Goal: Communication & Community: Answer question/provide support

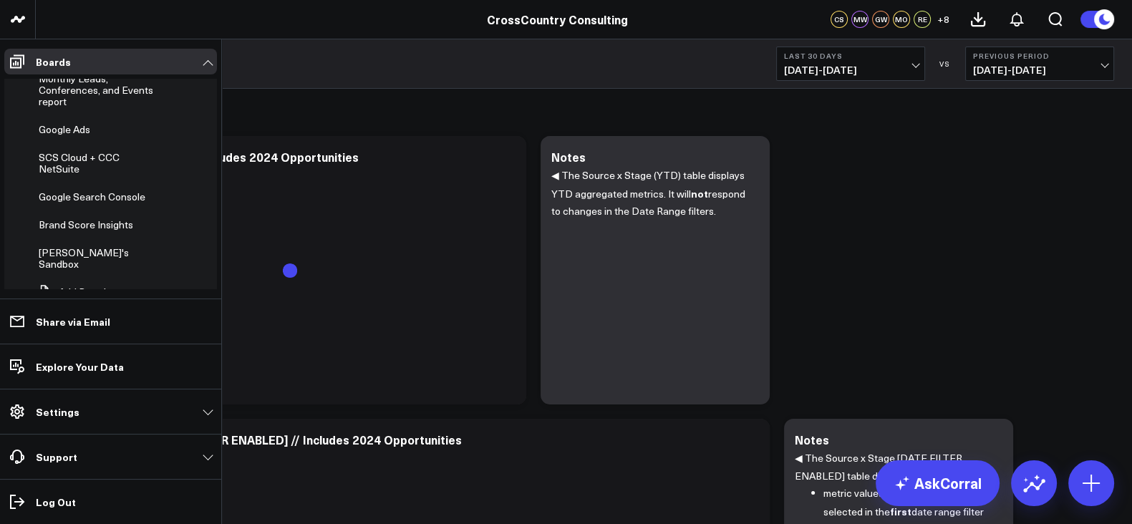
scroll to position [516, 0]
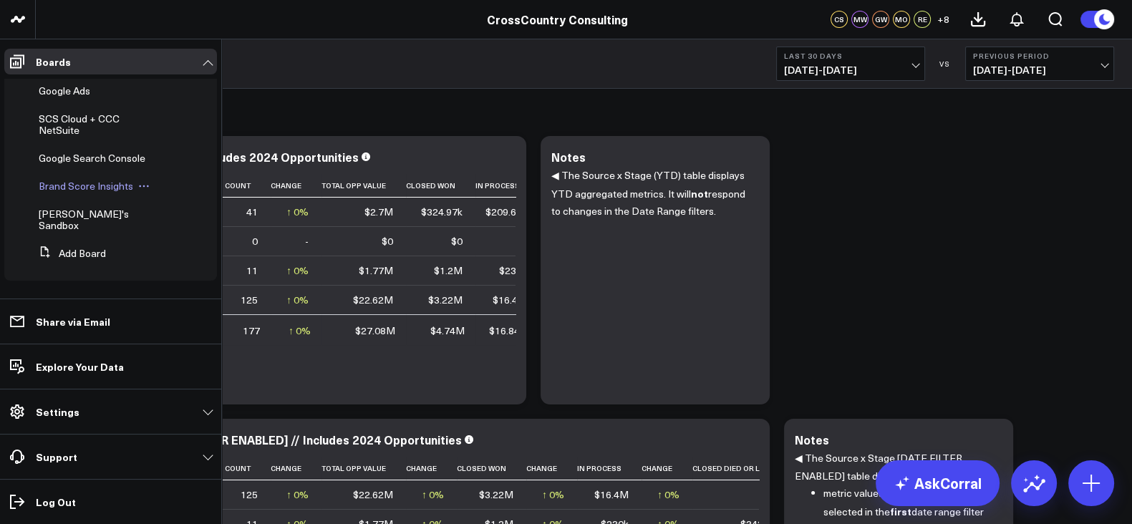
click at [97, 193] on span "Brand Score Insights" at bounding box center [86, 186] width 95 height 14
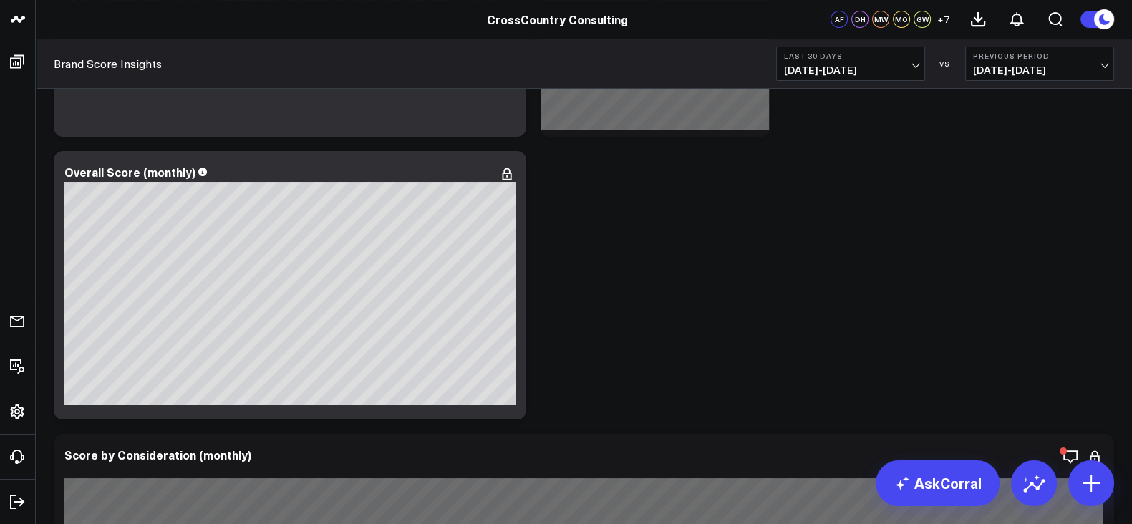
scroll to position [608, 0]
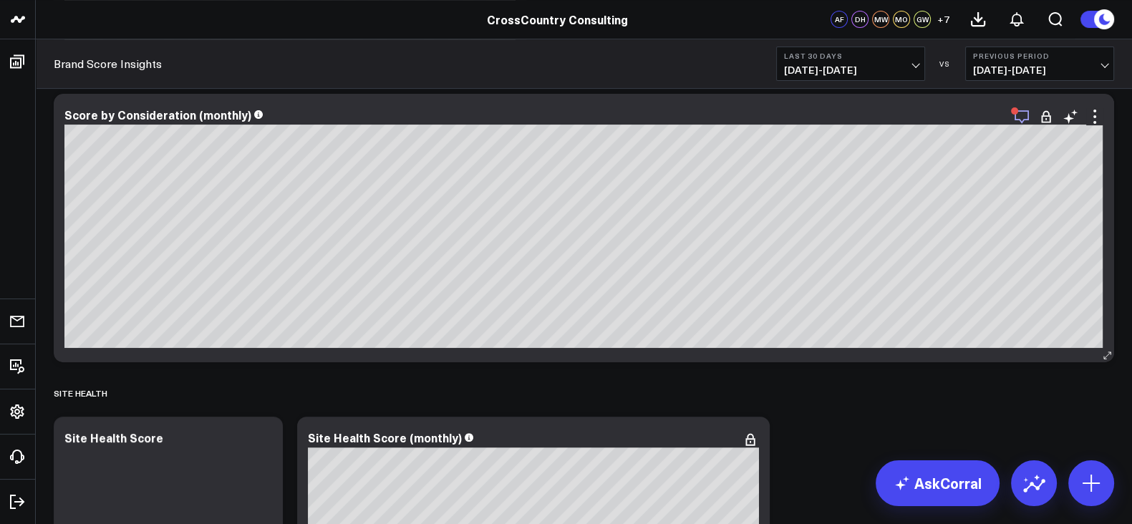
click at [1019, 122] on icon "button" at bounding box center [1021, 116] width 17 height 17
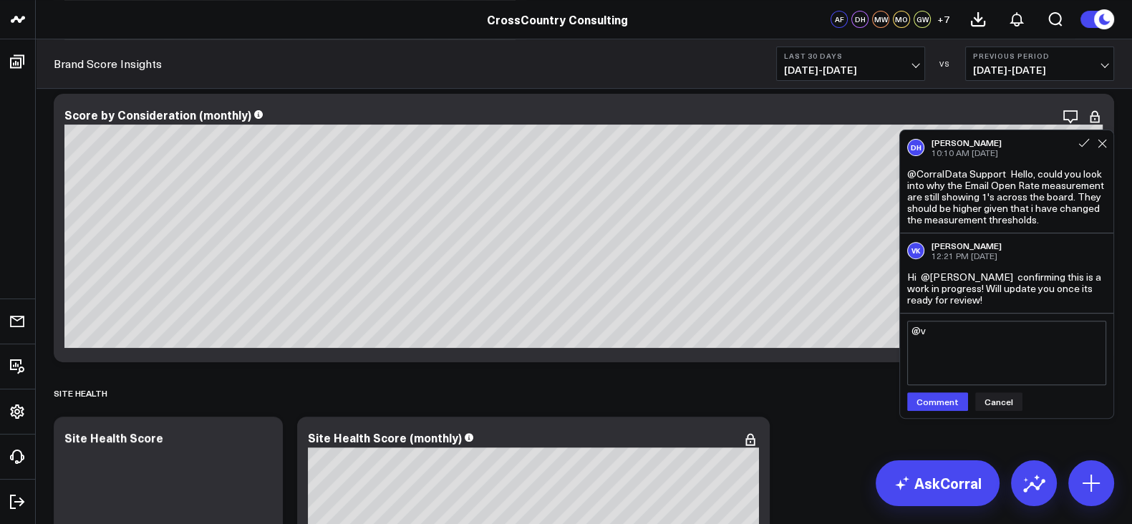
type textarea "@"
click at [994, 256] on span "12:21 PM [DATE]" at bounding box center [965, 255] width 66 height 11
click at [988, 322] on textarea at bounding box center [1006, 353] width 199 height 64
type textarea "Thank you so much!"
click at [940, 392] on button "Comment" at bounding box center [937, 401] width 61 height 19
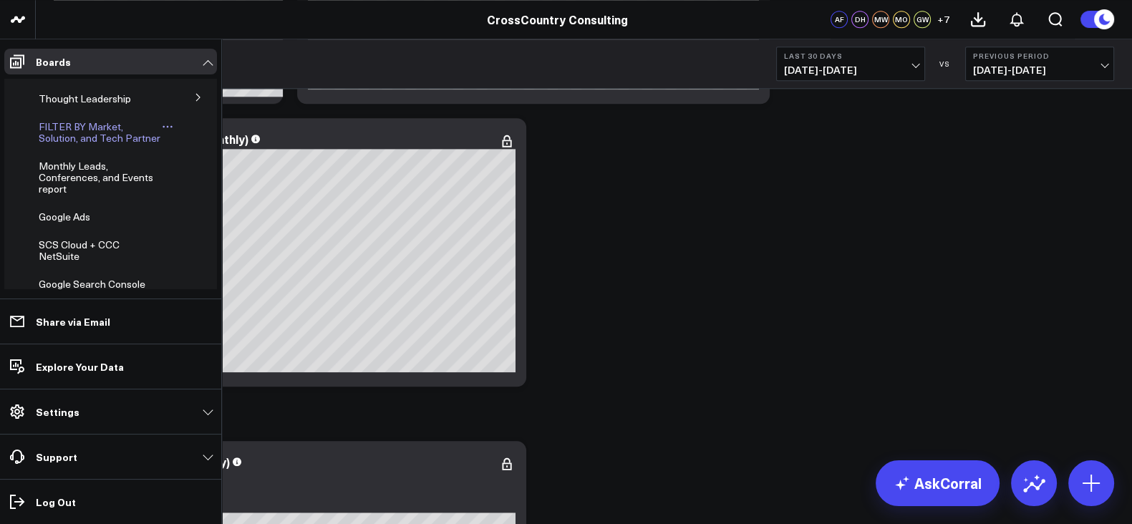
scroll to position [516, 0]
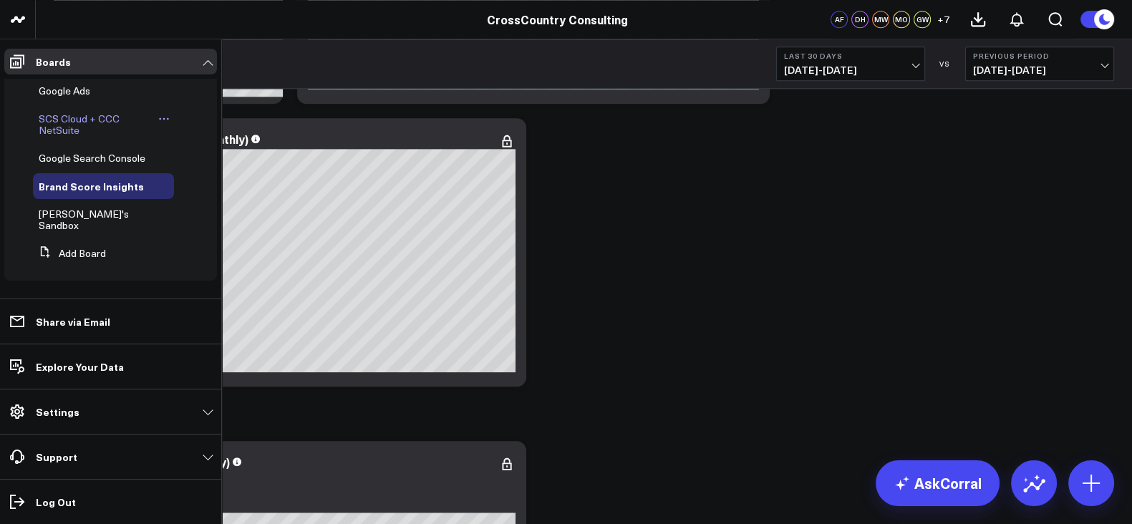
click at [59, 128] on span "SCS Cloud + CCC NetSuite" at bounding box center [79, 124] width 81 height 25
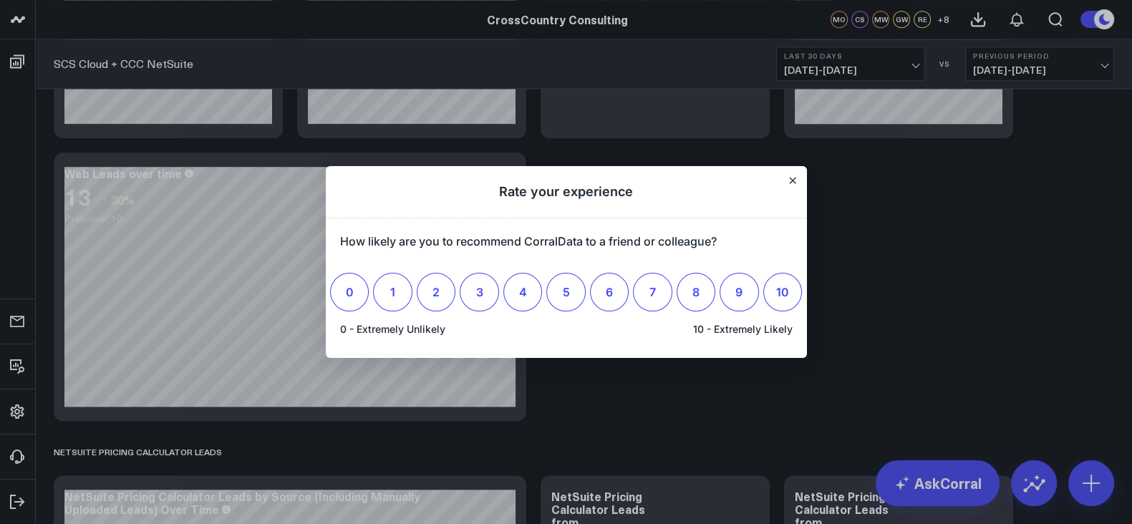
click at [791, 191] on h1 "Rate your experience" at bounding box center [566, 192] width 481 height 52
click at [791, 178] on icon "Close" at bounding box center [792, 181] width 6 height 6
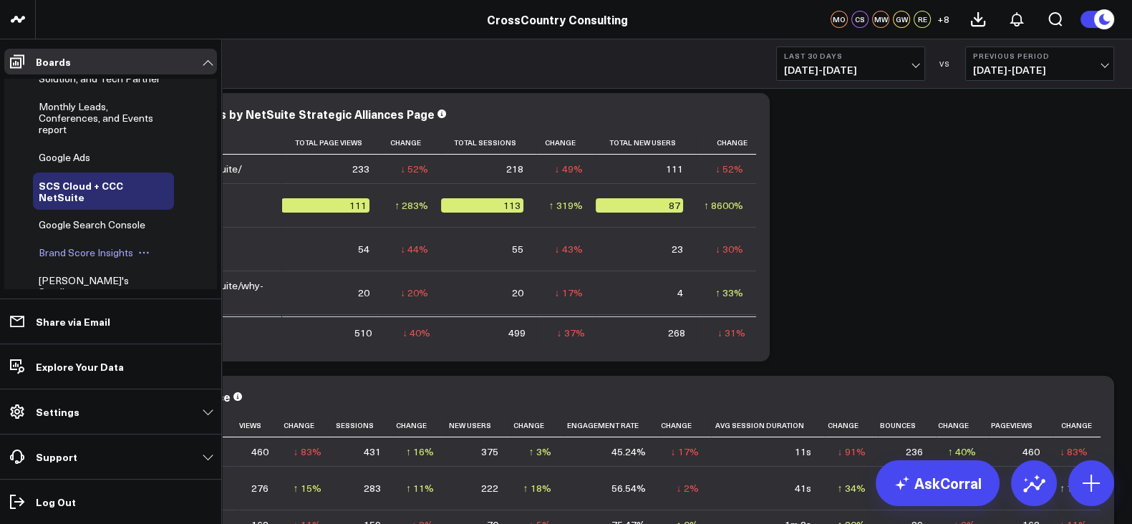
scroll to position [423, 0]
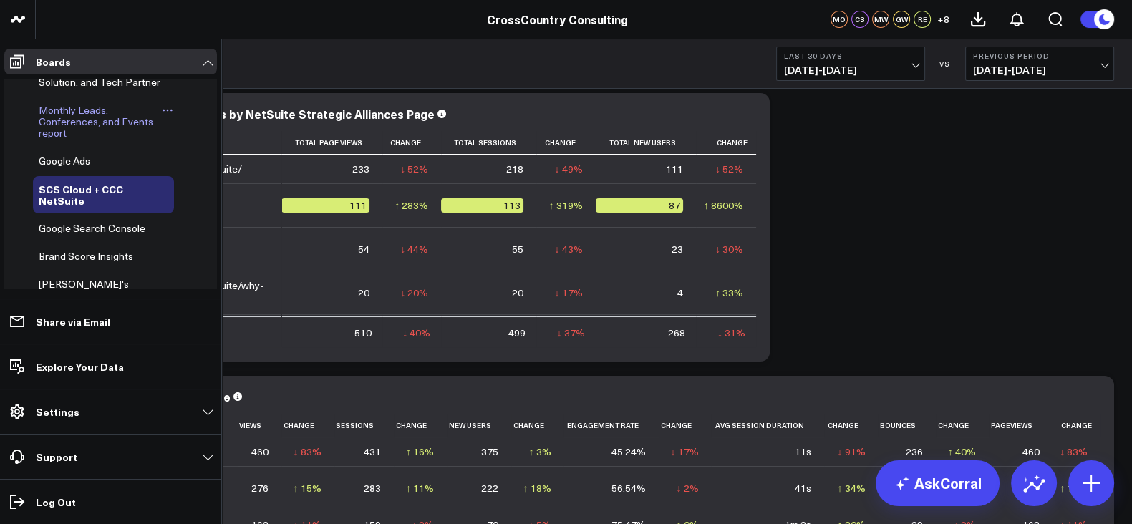
click at [69, 140] on span "Monthly Leads, Conferences, and Events report" at bounding box center [96, 121] width 115 height 37
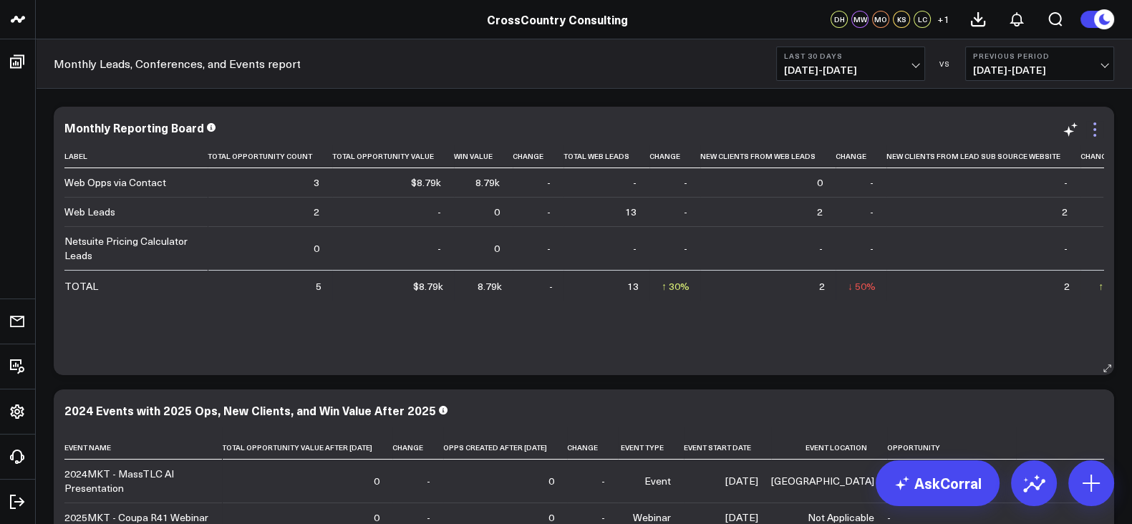
click at [1092, 130] on icon at bounding box center [1095, 129] width 17 height 17
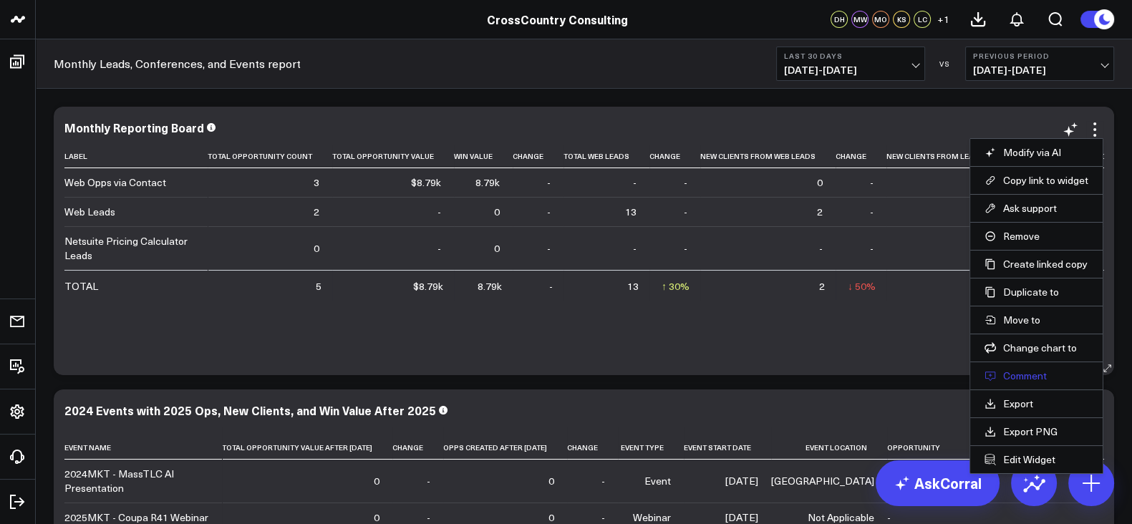
click at [1042, 374] on button "Comment" at bounding box center [1037, 376] width 104 height 13
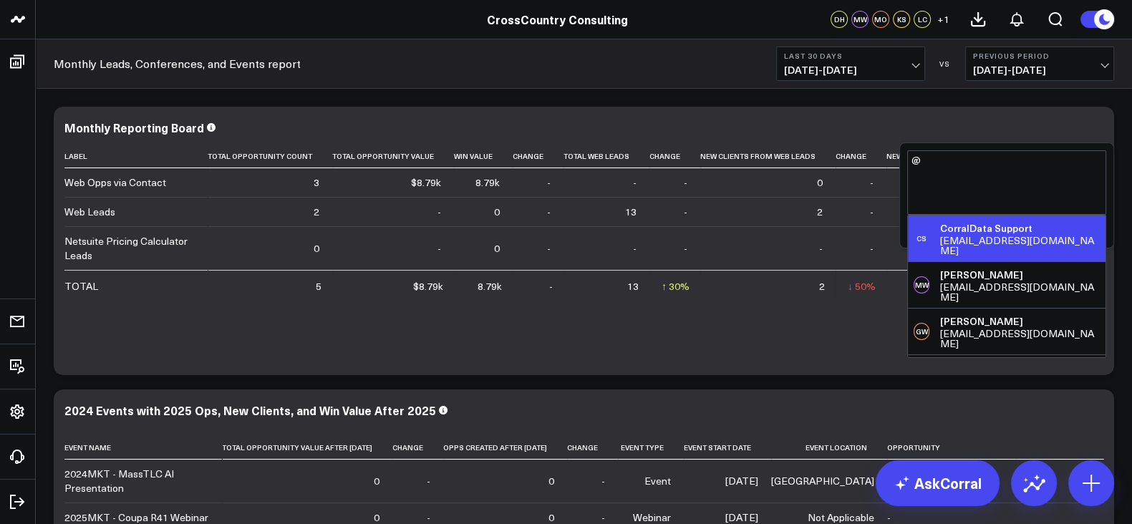
click at [998, 236] on div "[EMAIL_ADDRESS][DOMAIN_NAME]" at bounding box center [1020, 246] width 160 height 20
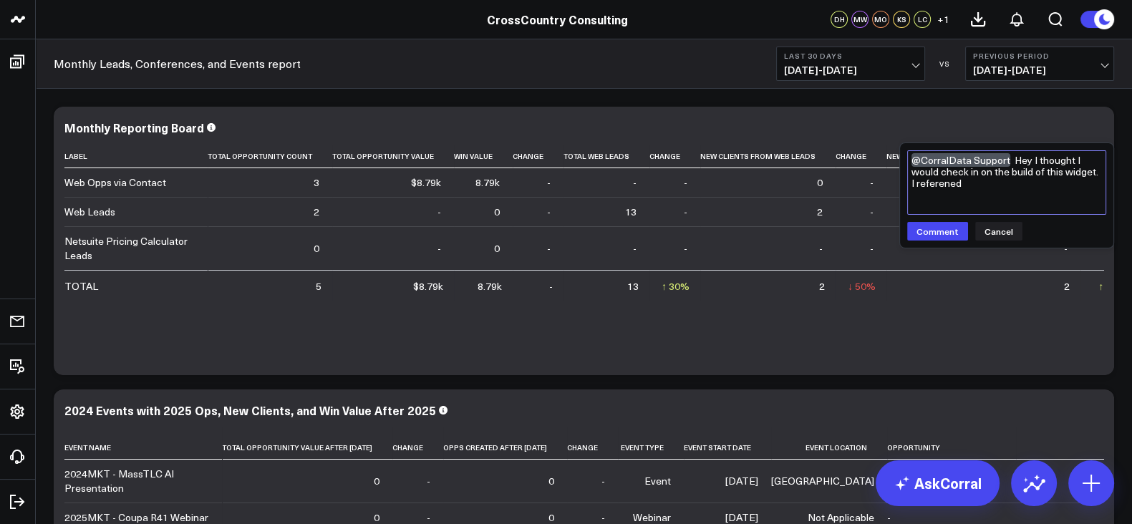
drag, startPoint x: 948, startPoint y: 175, endPoint x: 1002, endPoint y: 197, distance: 57.9
click at [1002, 197] on textarea "@CorralData Support Hey I thought I would check in on the build of this widget.…" at bounding box center [1006, 182] width 199 height 64
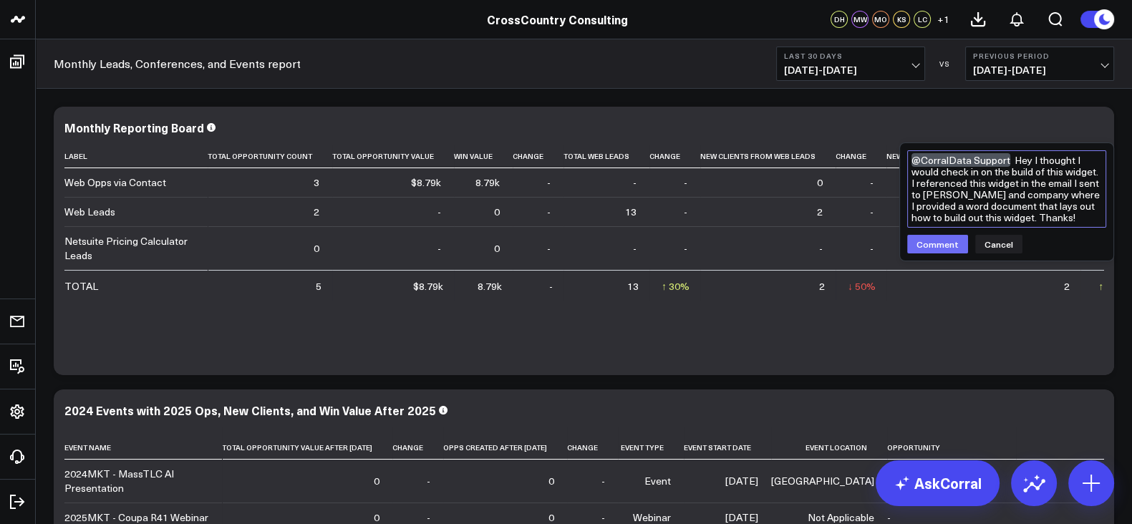
type textarea "@CorralData Support Hey I thought I would check in on the build of this widget.…"
click at [929, 242] on button "Comment" at bounding box center [937, 244] width 61 height 19
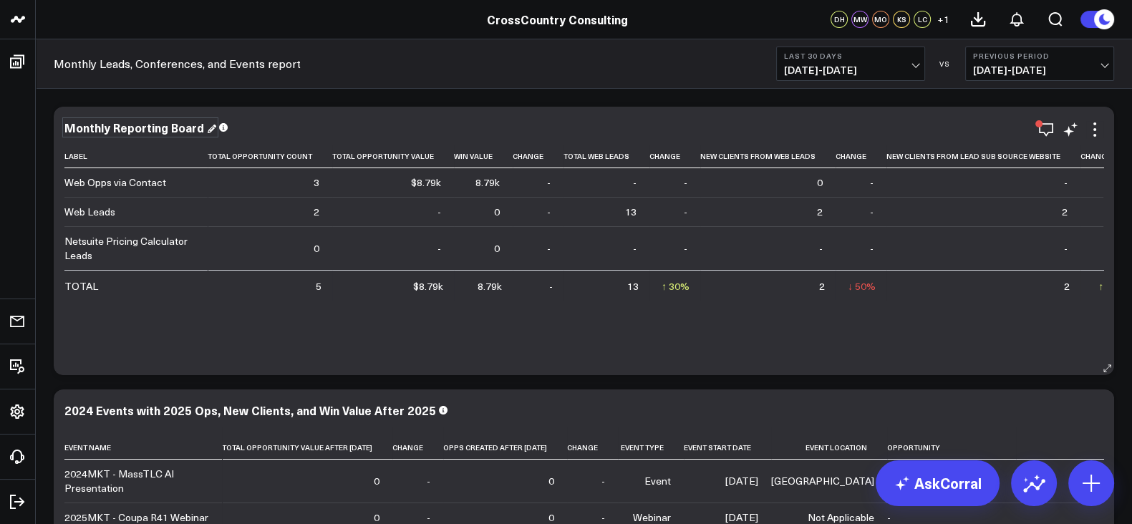
click at [122, 120] on div "Monthly Reporting Board" at bounding box center [140, 128] width 152 height 16
click at [122, 120] on div "Monthly Reporting Board" at bounding box center [135, 128] width 143 height 16
copy div "Monthly Reporting Board"
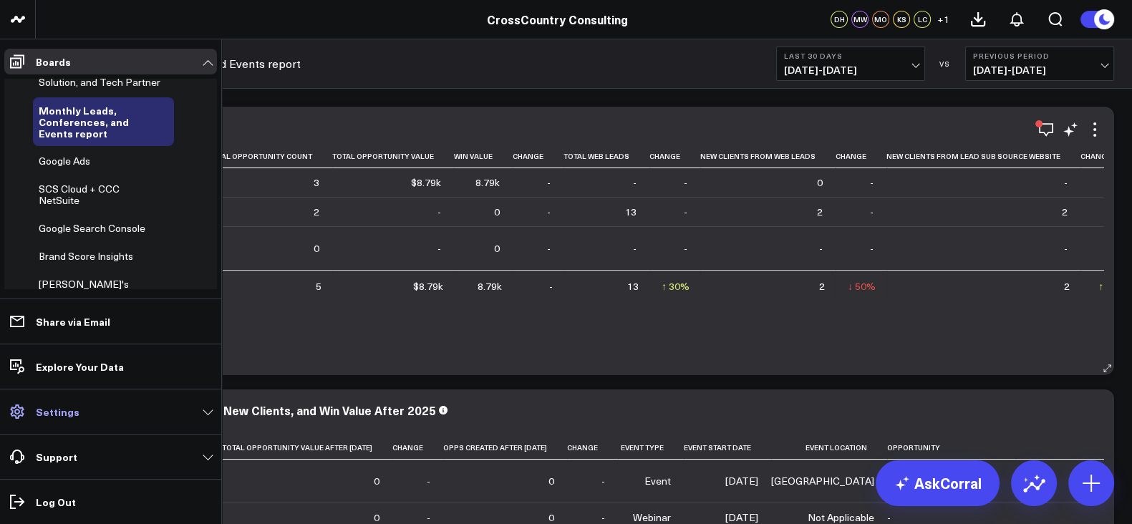
scroll to position [309, 0]
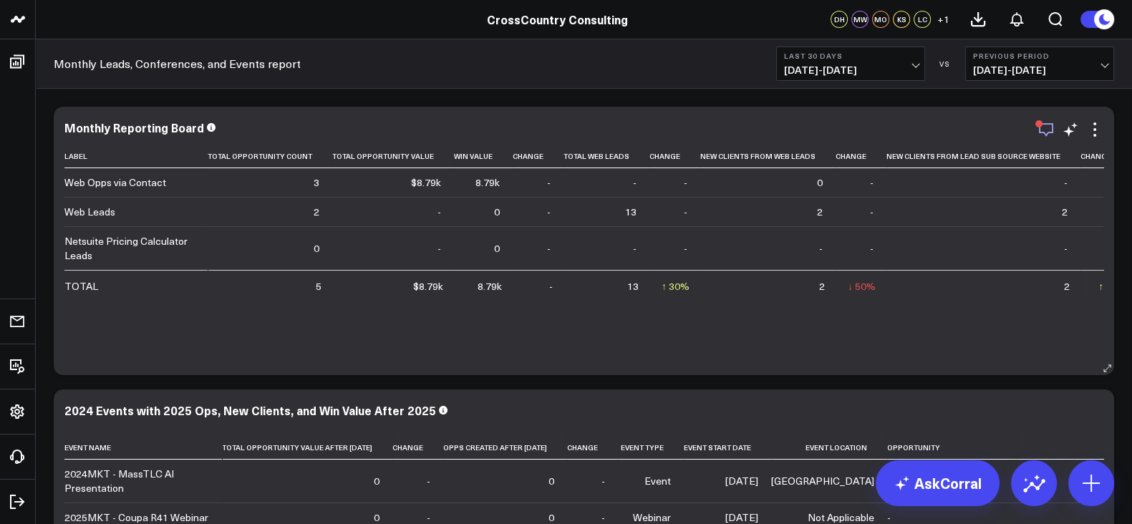
click at [1041, 131] on icon "button" at bounding box center [1046, 129] width 17 height 17
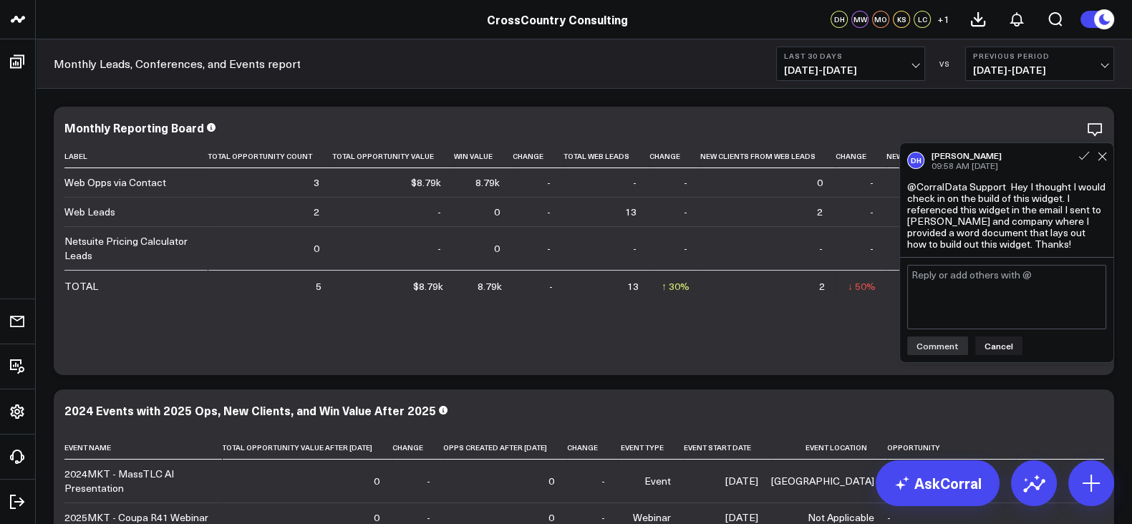
click at [968, 276] on textarea at bounding box center [1006, 297] width 199 height 64
type textarea "T"
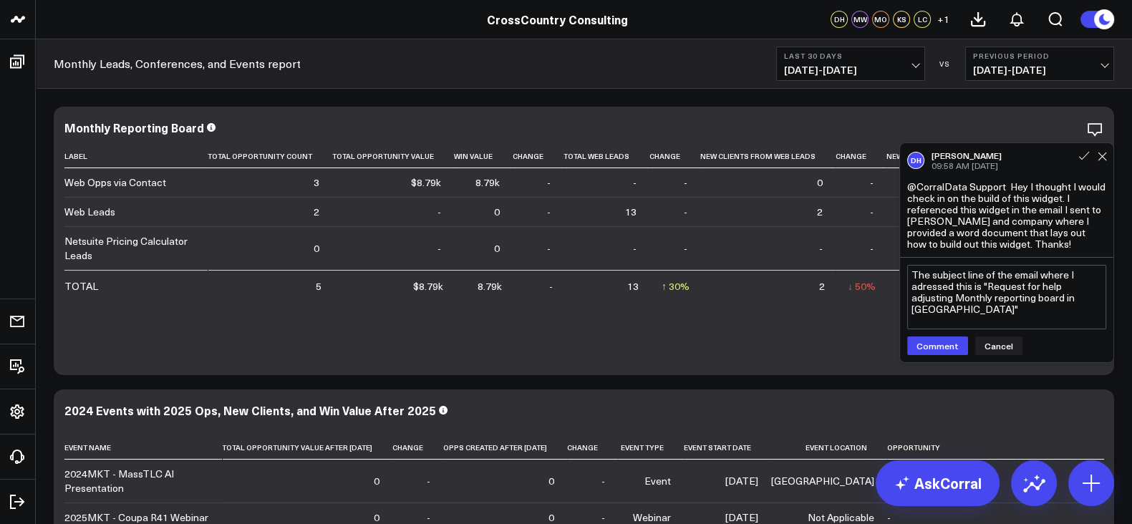
click at [943, 283] on textarea "The subject line of the email where I adressed this is "Request for help adjust…" at bounding box center [1006, 297] width 199 height 64
type textarea "The subject line of the email where I addressed this is "Request for help adjus…"
click at [939, 341] on button "Comment" at bounding box center [937, 346] width 61 height 19
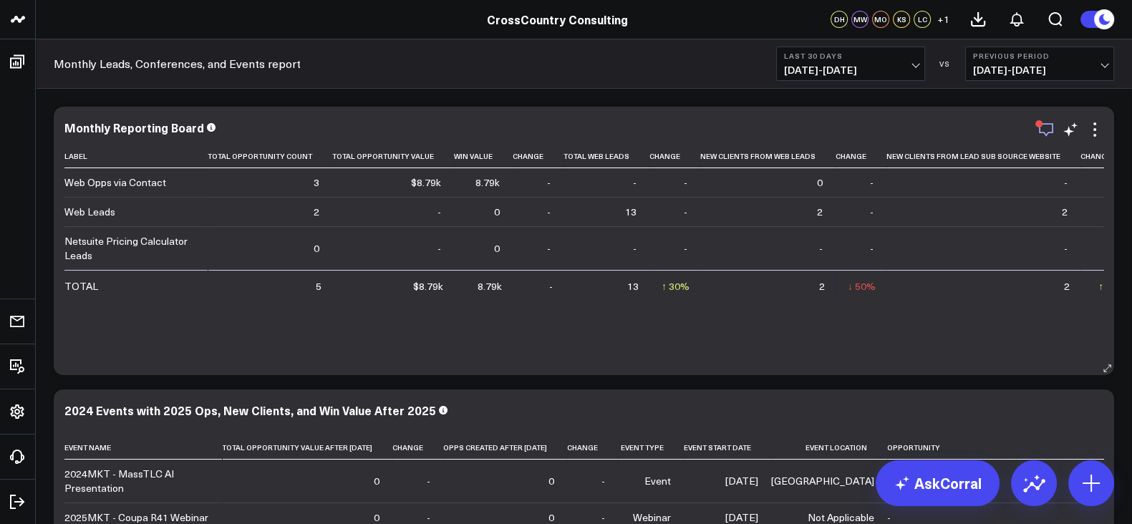
click at [1046, 135] on icon "button" at bounding box center [1046, 130] width 14 height 14
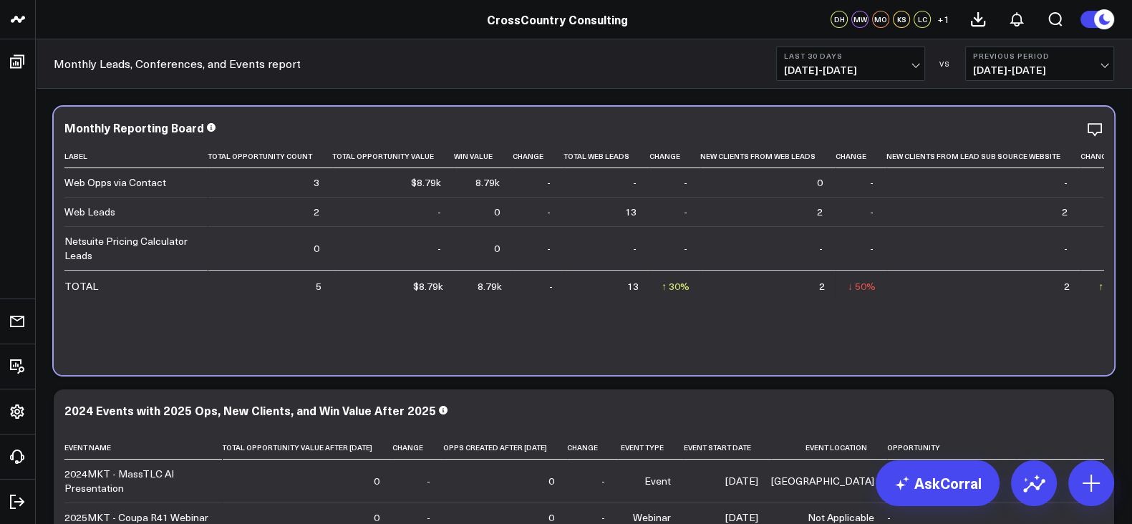
click at [814, 143] on div "Monthly Reporting Board Label Total Opportunity Count Total Opportunity Value W…" at bounding box center [583, 241] width 1039 height 240
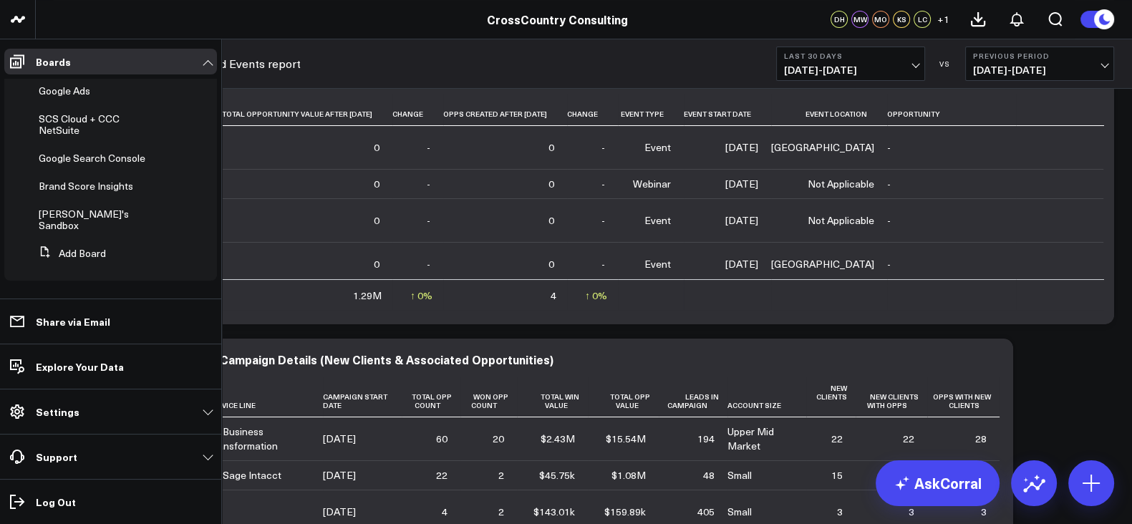
scroll to position [516, 0]
click at [78, 192] on span "Brand Score Insights" at bounding box center [86, 186] width 95 height 14
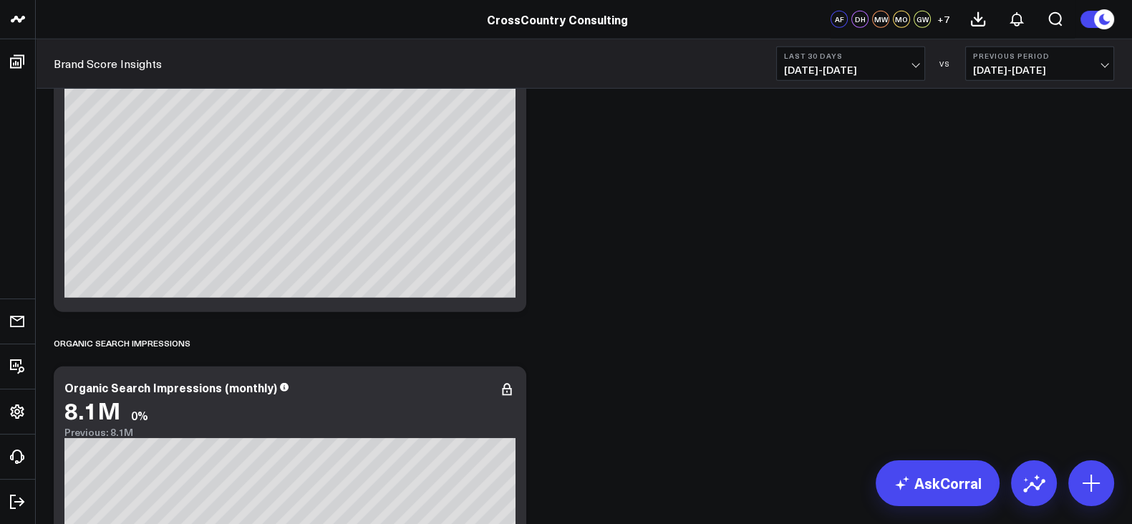
scroll to position [5208, 0]
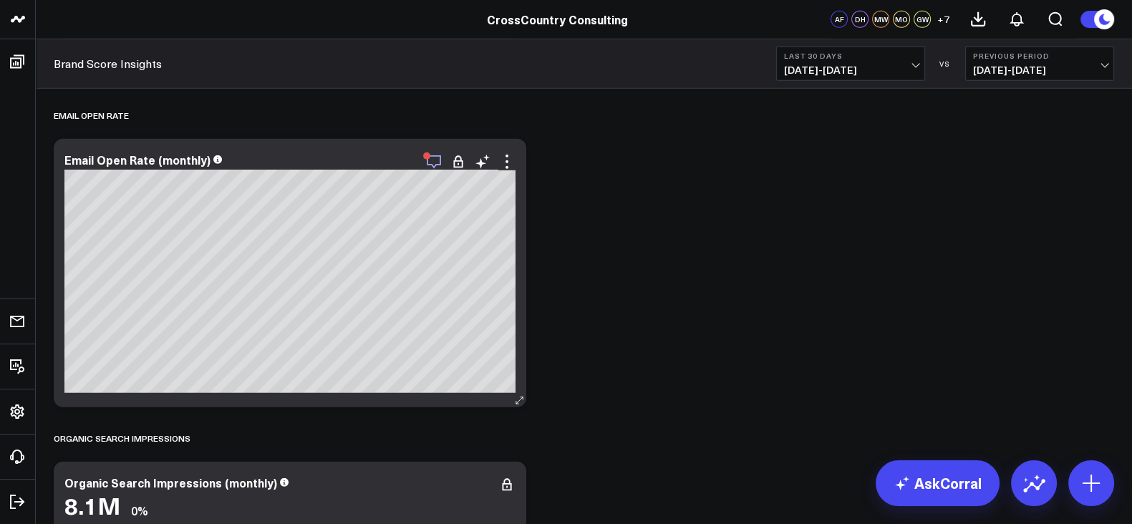
click at [438, 165] on icon "button" at bounding box center [433, 161] width 17 height 17
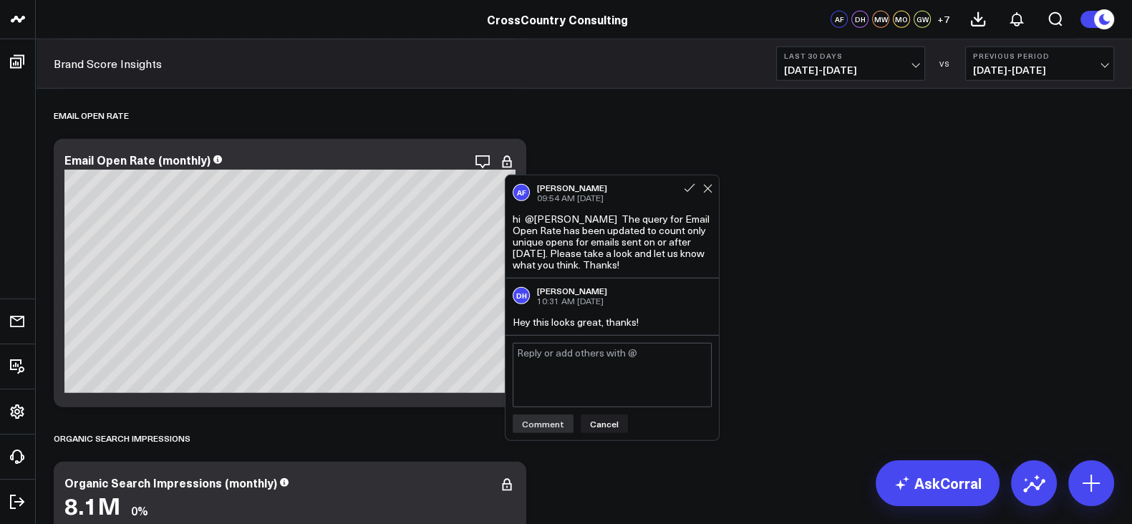
scroll to position [5226, 0]
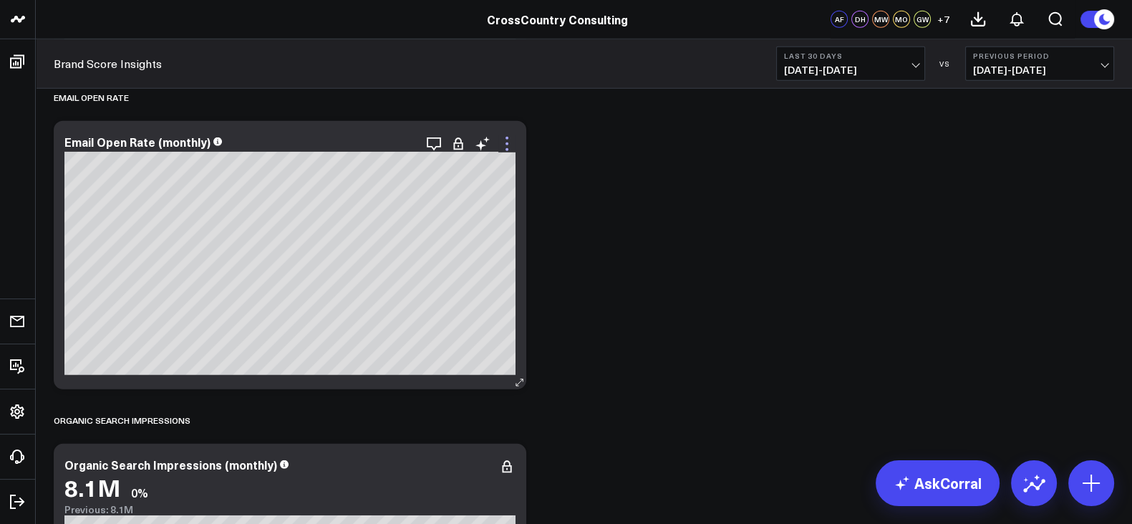
click at [503, 143] on icon at bounding box center [506, 143] width 17 height 17
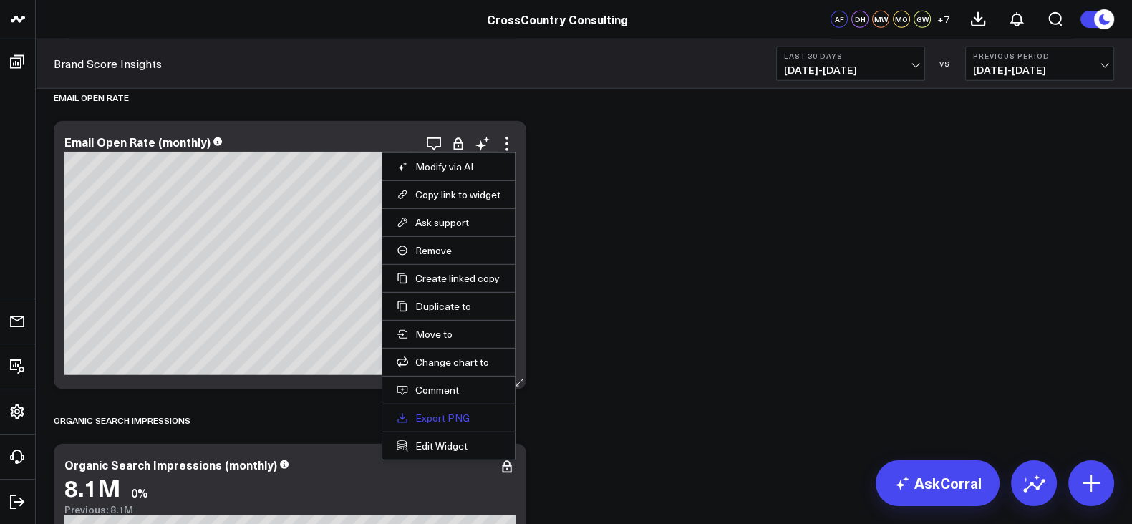
click at [456, 417] on link "Export PNG" at bounding box center [449, 418] width 104 height 13
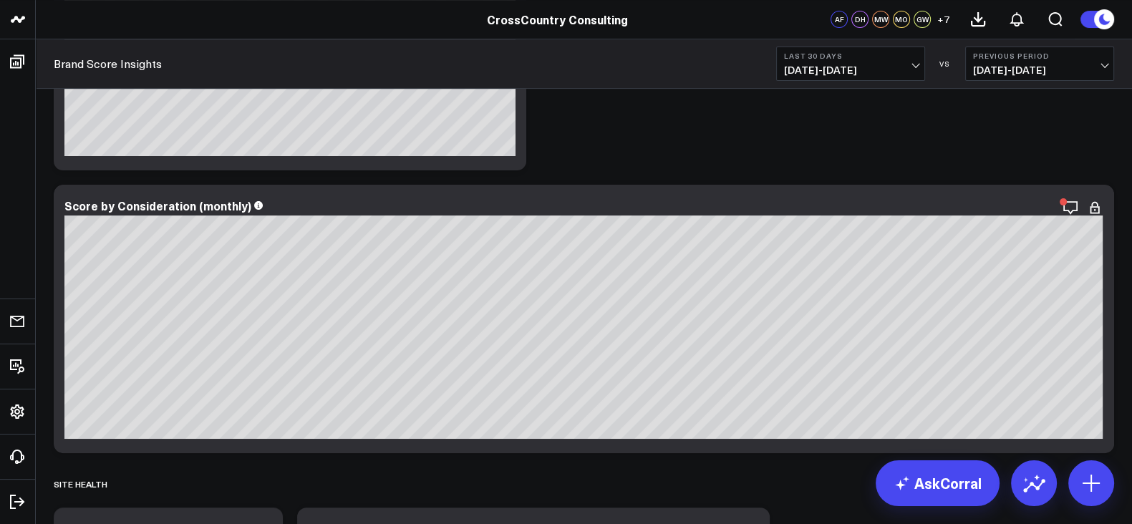
scroll to position [518, 0]
click at [1023, 208] on icon "button" at bounding box center [1021, 206] width 17 height 17
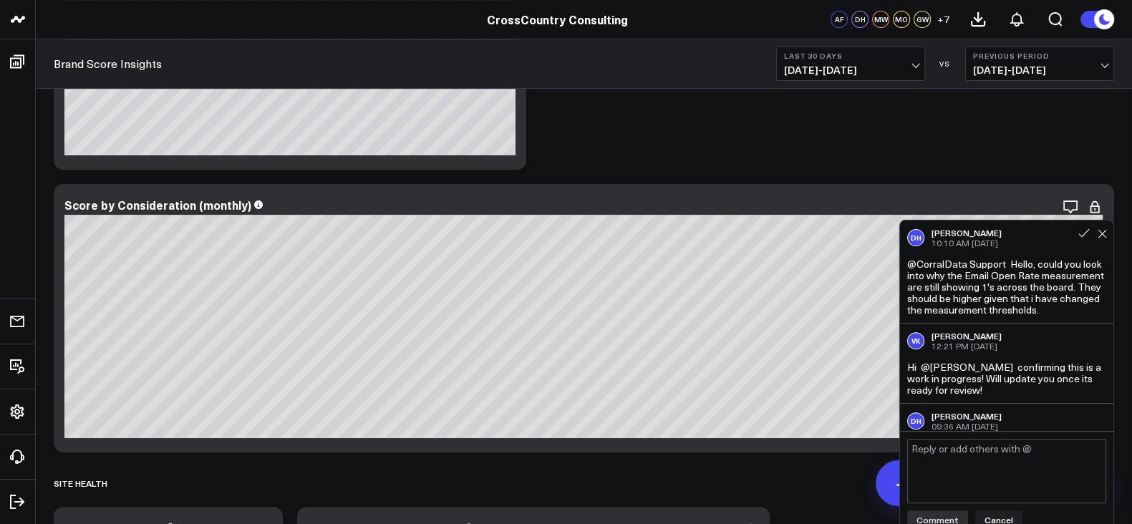
scroll to position [39, 0]
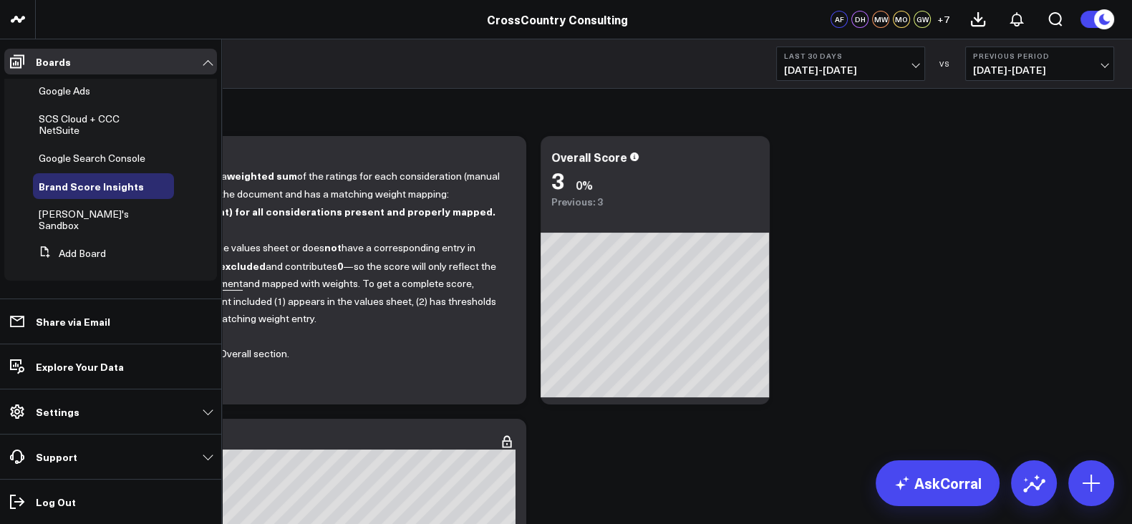
scroll to position [516, 0]
click at [86, 165] on span "Google Search Console" at bounding box center [92, 158] width 107 height 14
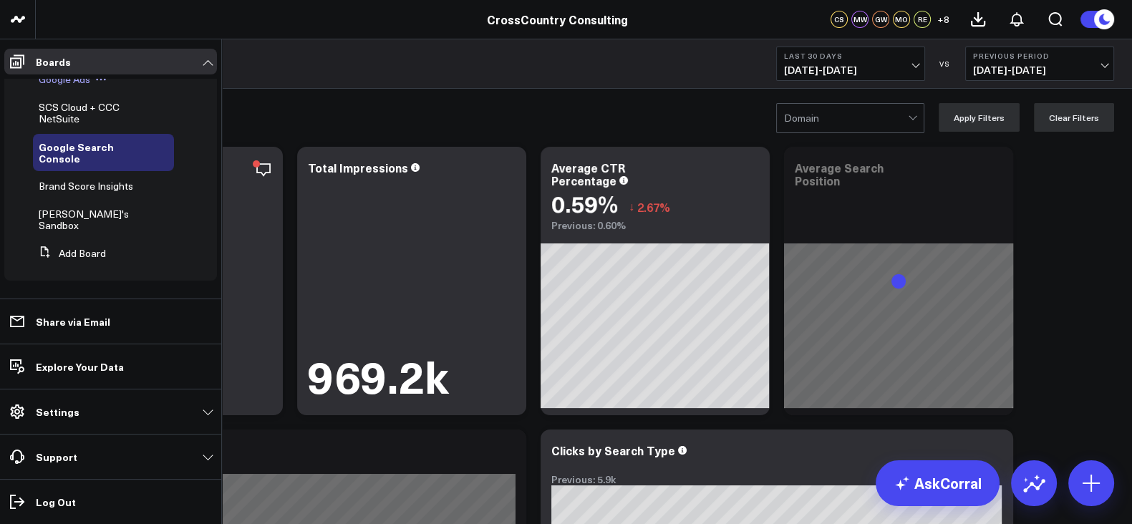
scroll to position [528, 0]
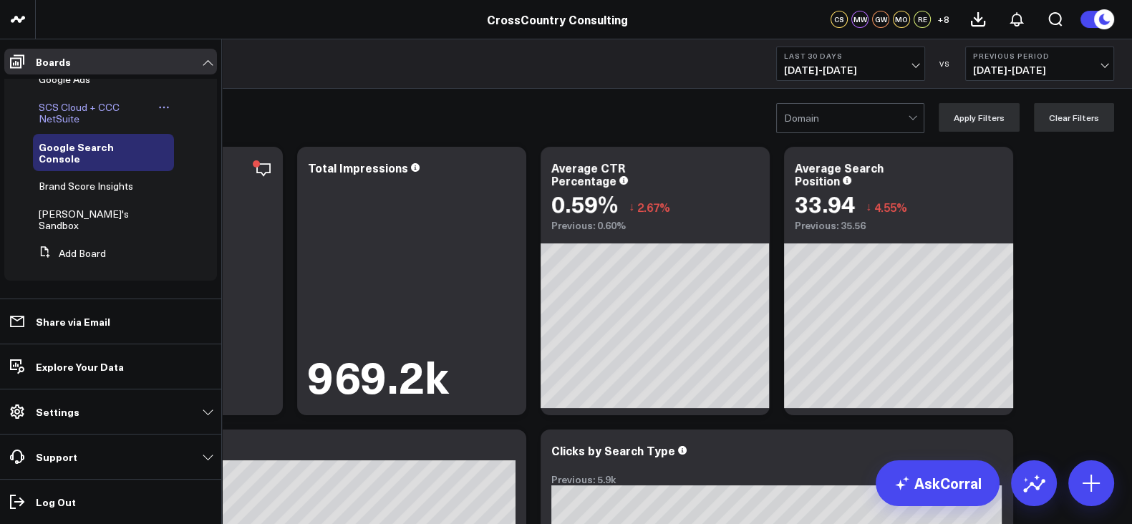
click at [67, 120] on span "SCS Cloud + CCC NetSuite" at bounding box center [79, 112] width 81 height 25
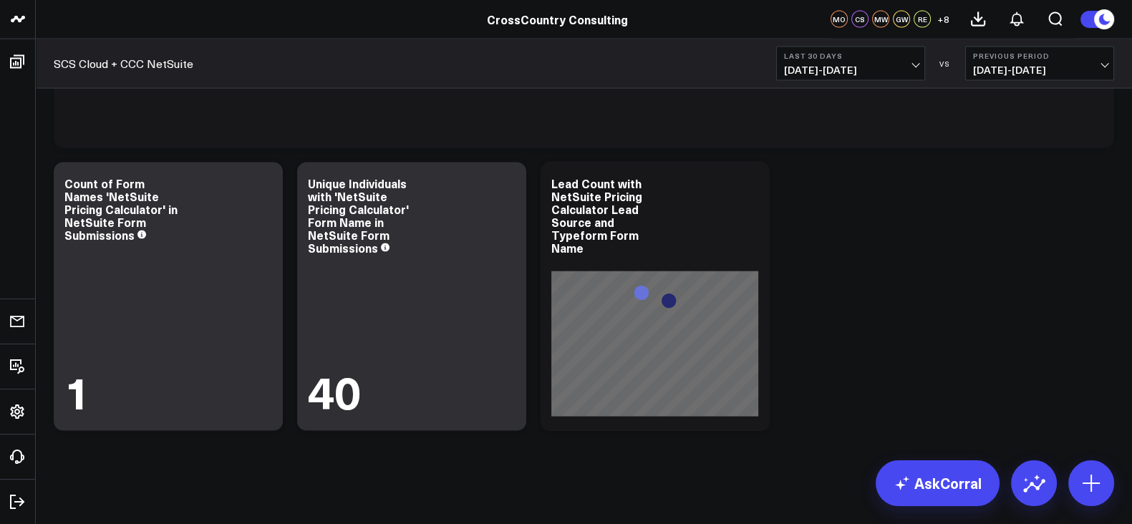
scroll to position [3083, 0]
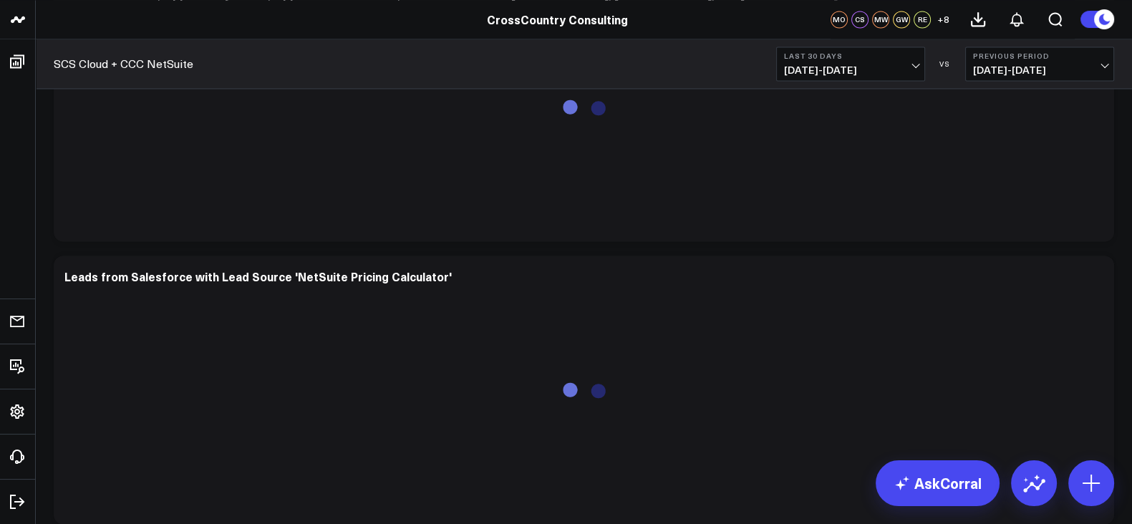
click at [834, 59] on b "Last 30 Days" at bounding box center [850, 56] width 133 height 9
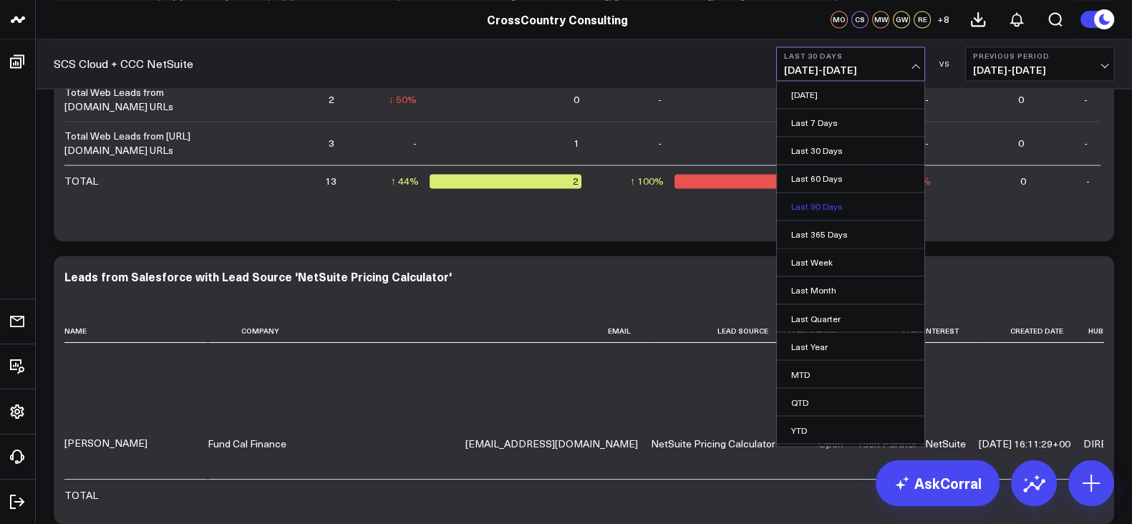
scroll to position [23, 0]
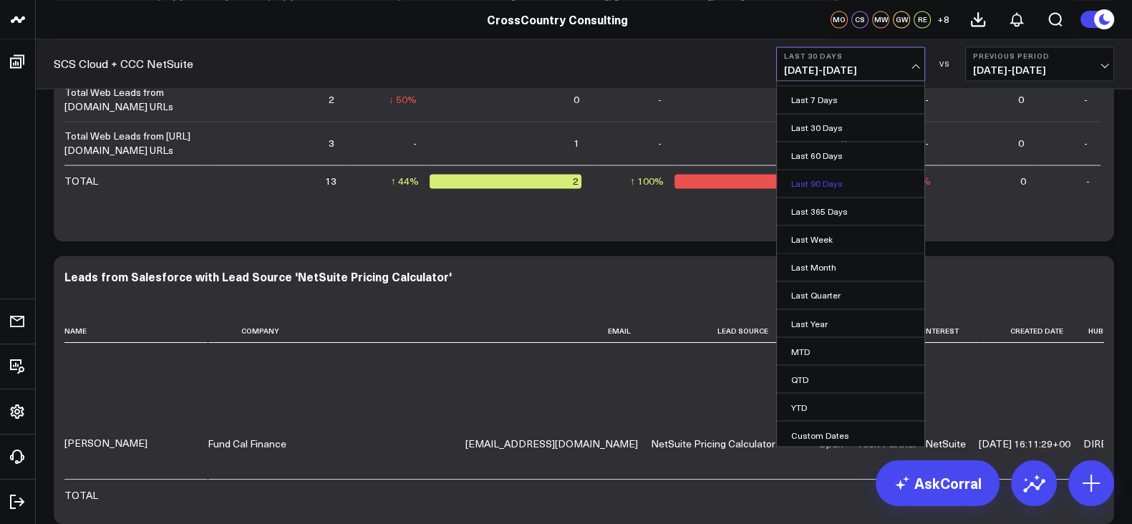
click at [826, 189] on link "Last 90 Days" at bounding box center [851, 183] width 148 height 27
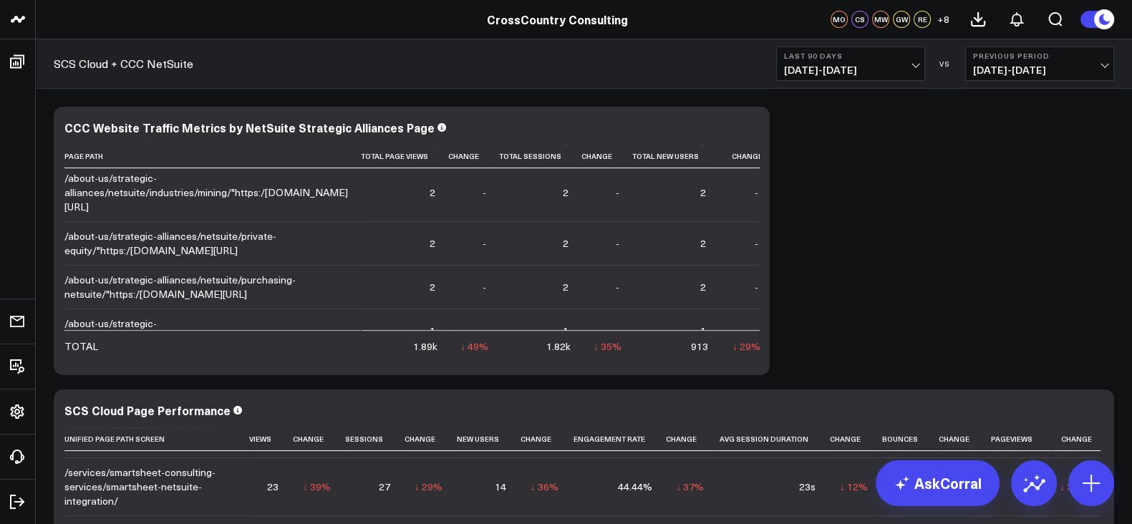
click at [816, 54] on b "Last 90 Days" at bounding box center [850, 56] width 133 height 9
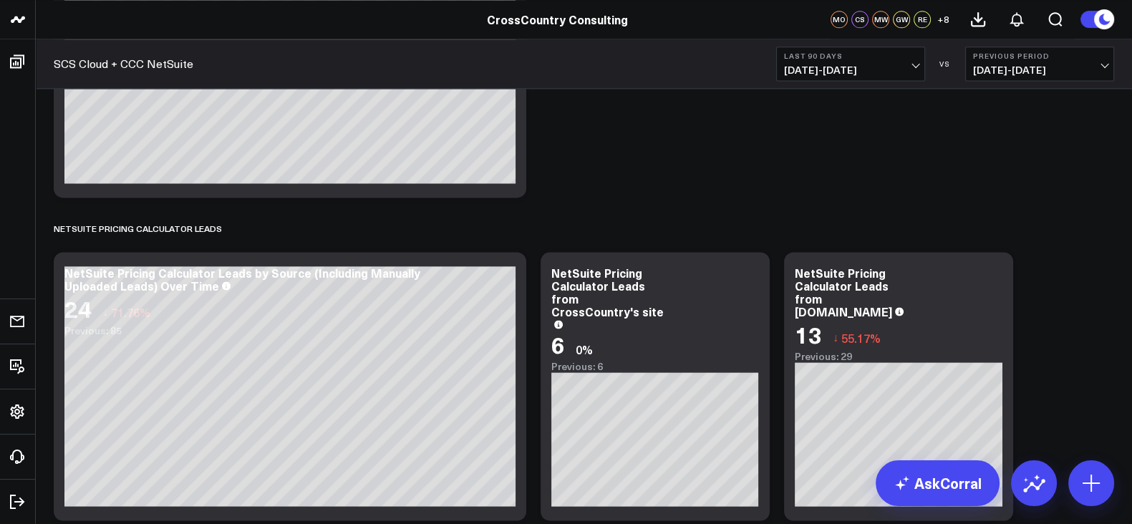
scroll to position [2601, 0]
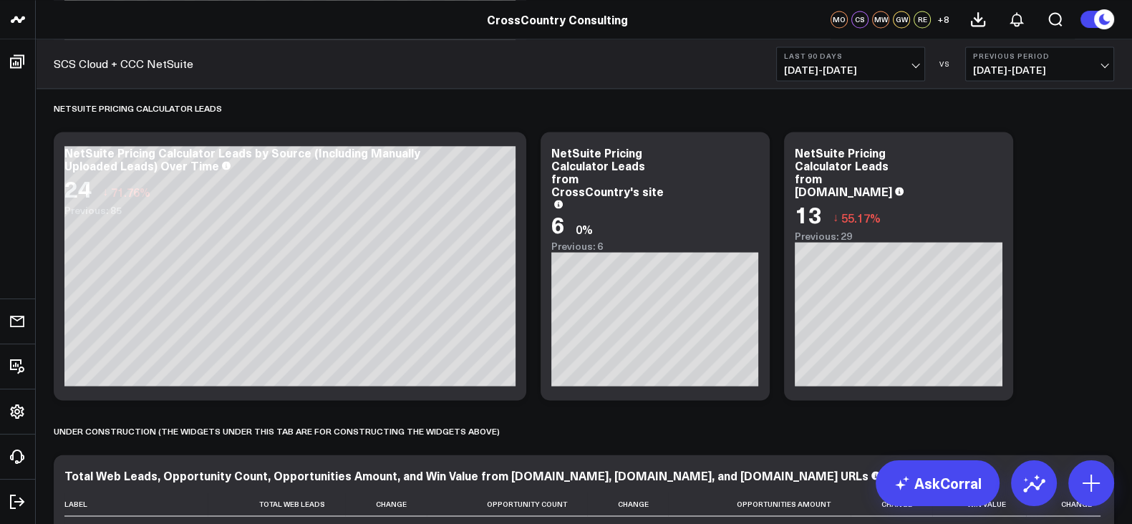
click at [849, 54] on b "Last 90 Days" at bounding box center [850, 56] width 133 height 9
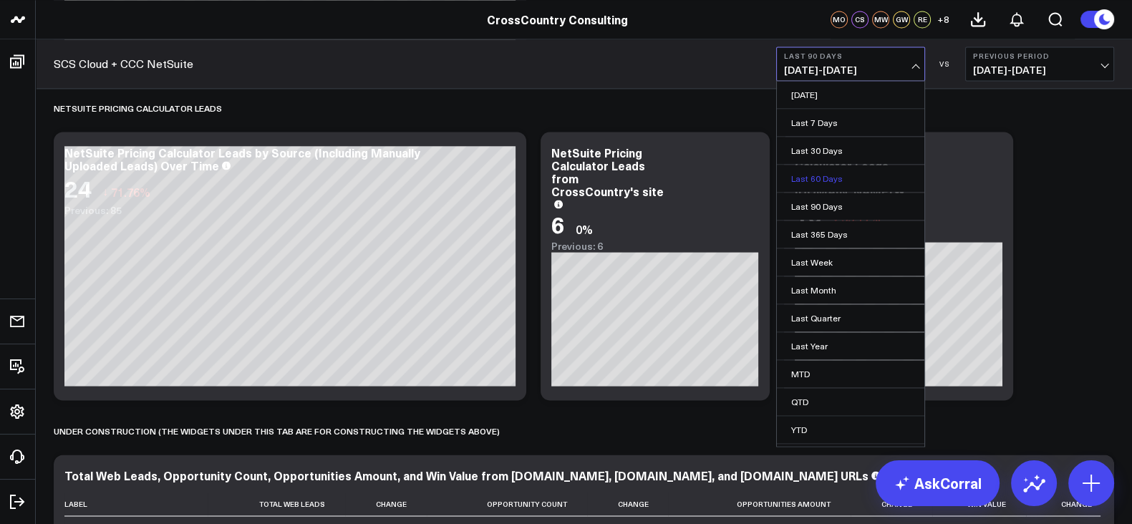
click at [810, 184] on link "Last 60 Days" at bounding box center [851, 178] width 148 height 27
